Goal: Information Seeking & Learning: Learn about a topic

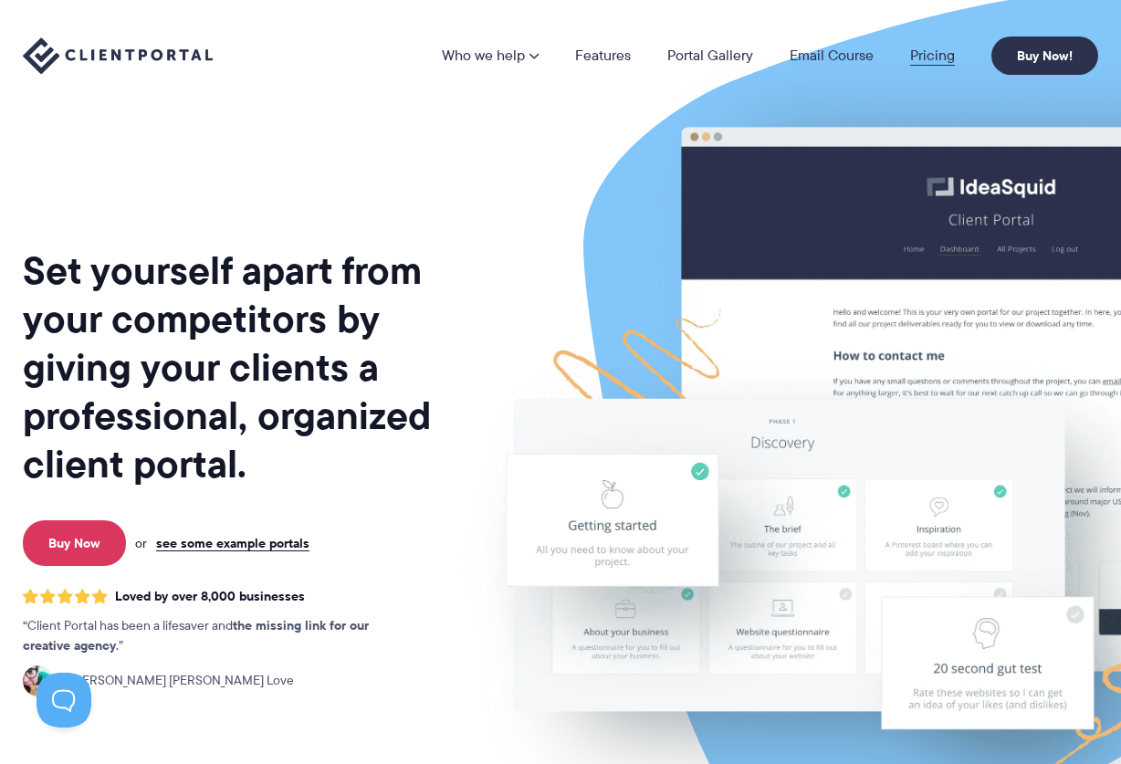
click at [944, 48] on link "Pricing" at bounding box center [932, 55] width 45 height 15
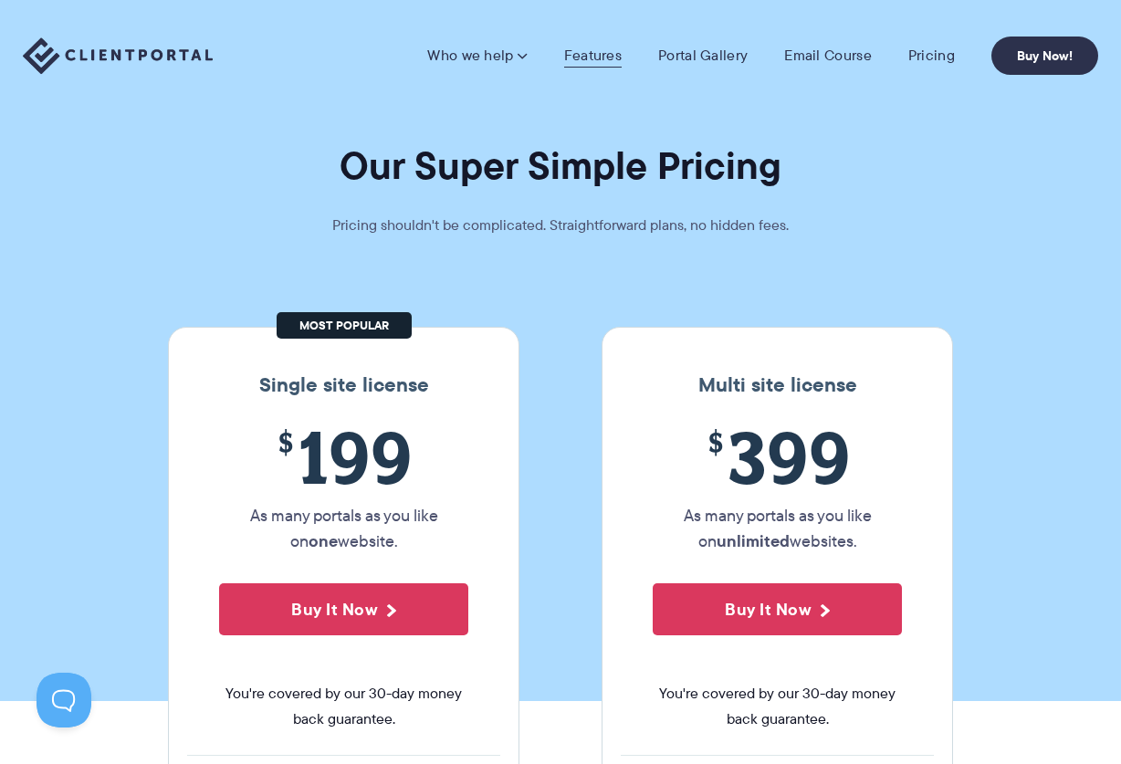
click at [578, 56] on link "Features" at bounding box center [593, 56] width 58 height 18
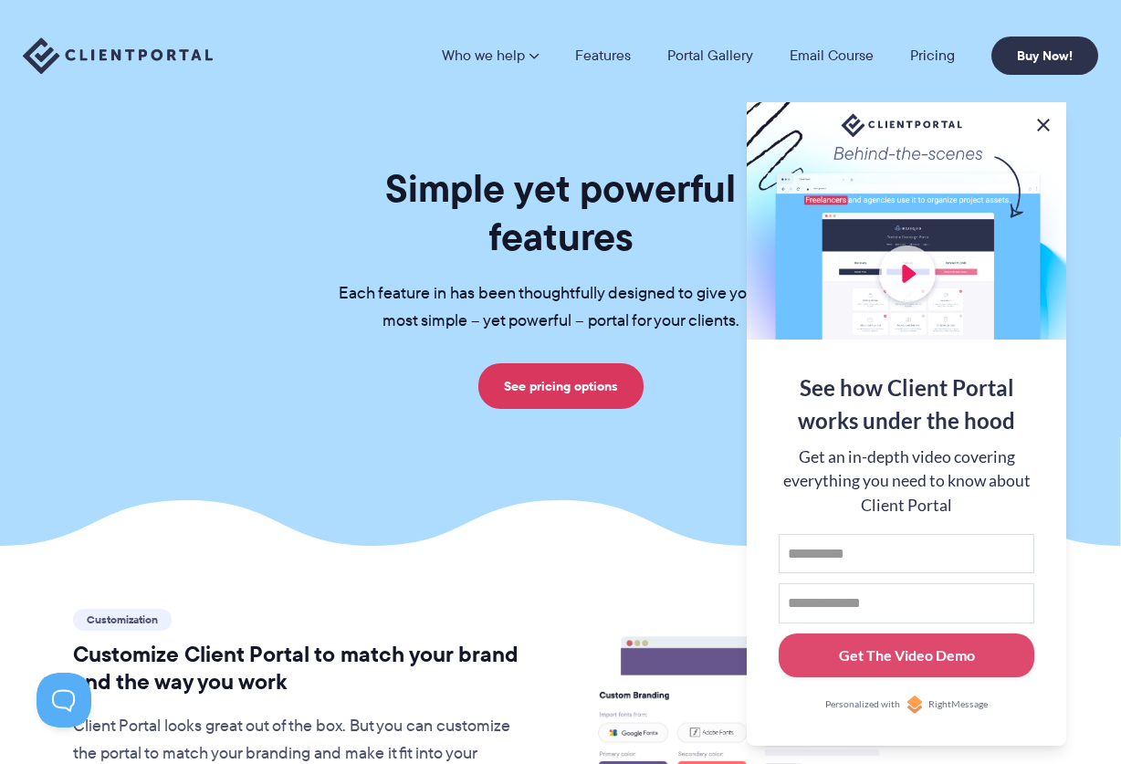
click at [1047, 121] on button at bounding box center [1044, 125] width 22 height 22
